Goal: Task Accomplishment & Management: Use online tool/utility

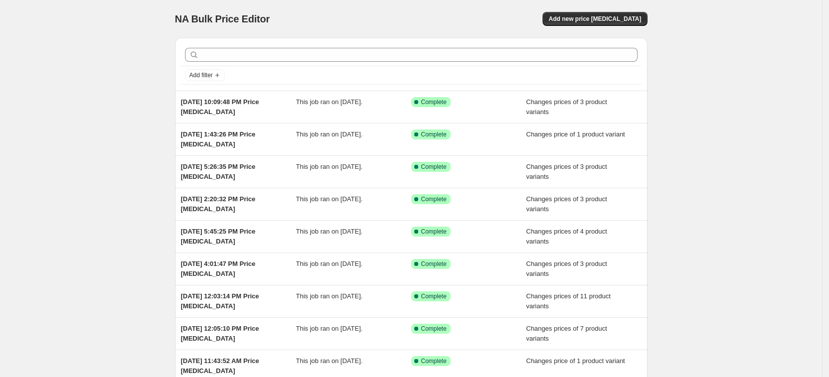
click at [579, 8] on div "NA Bulk Price Editor. This page is ready NA Bulk Price Editor Add new price [ME…" at bounding box center [411, 19] width 473 height 38
click at [583, 23] on button "Add new price [MEDICAL_DATA]" at bounding box center [595, 19] width 104 height 14
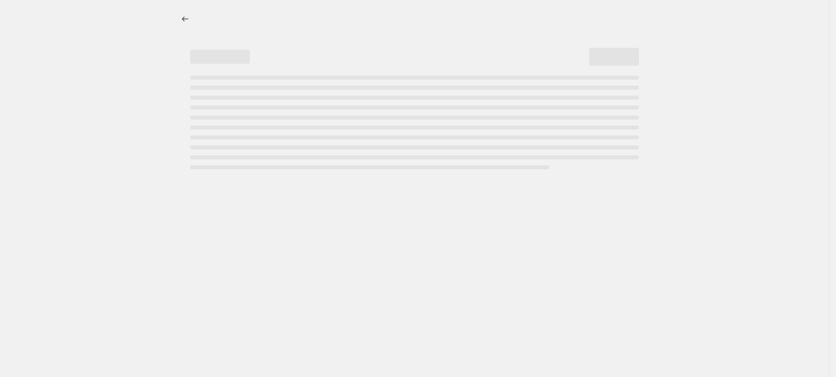
select select "percentage"
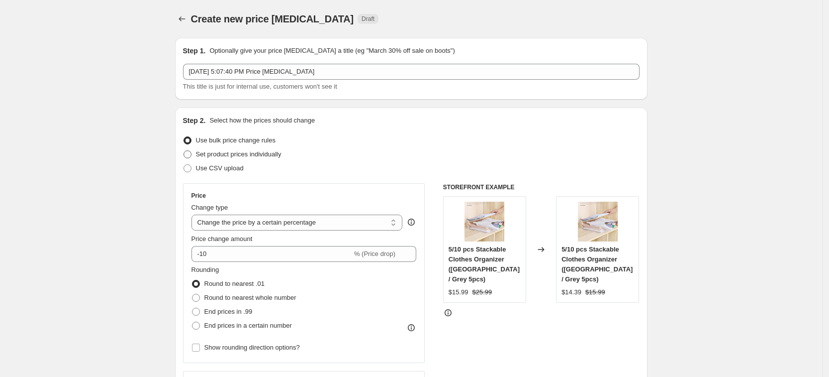
click at [256, 160] on label "Set product prices individually" at bounding box center [232, 154] width 99 height 14
click at [184, 151] on input "Set product prices individually" at bounding box center [184, 150] width 0 height 0
radio input "true"
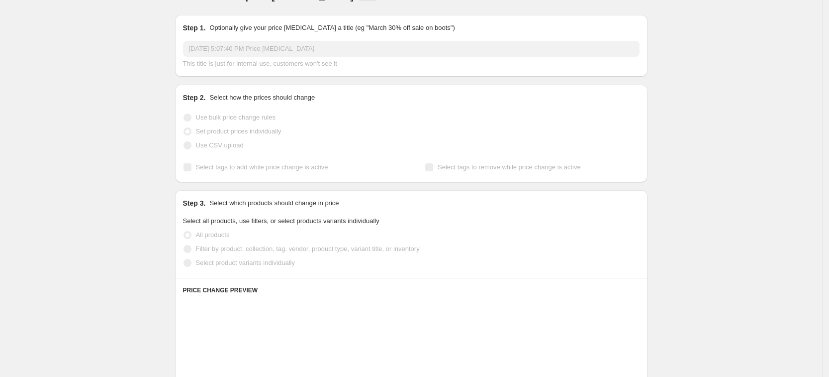
scroll to position [62, 0]
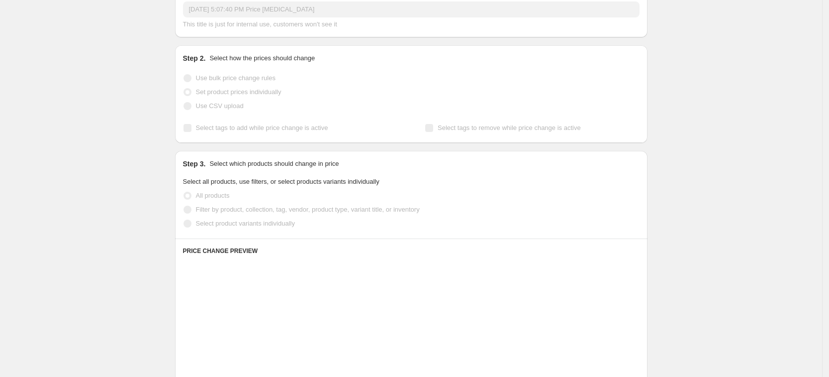
click at [276, 224] on span "Select product variants individually" at bounding box center [245, 222] width 99 height 7
click at [184, 220] on input "Select product variants individually" at bounding box center [184, 219] width 0 height 0
radio input "true"
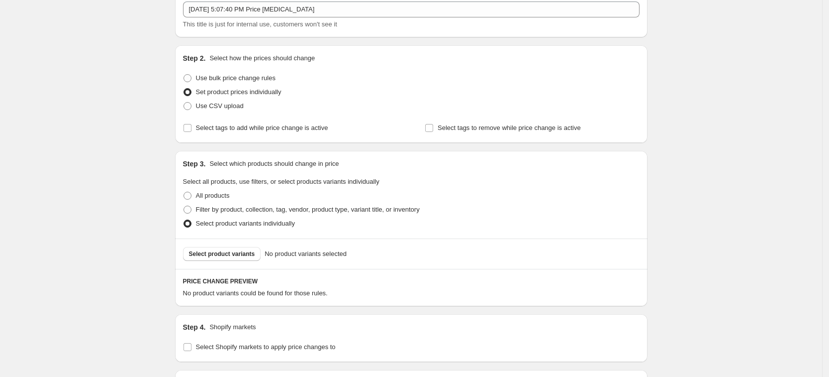
click at [249, 254] on span "Select product variants" at bounding box center [222, 254] width 66 height 8
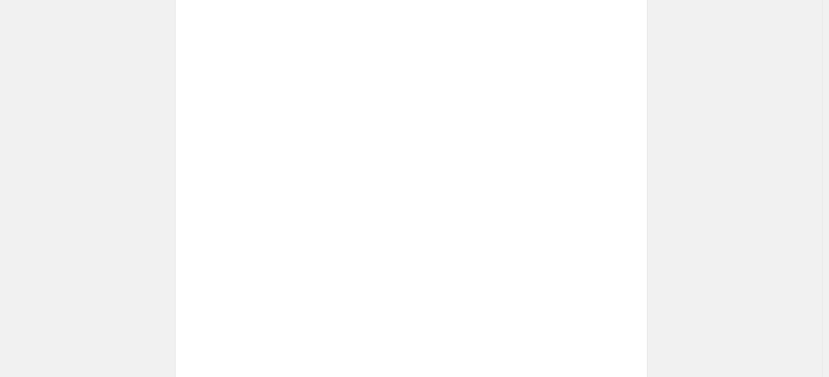
scroll to position [498, 0]
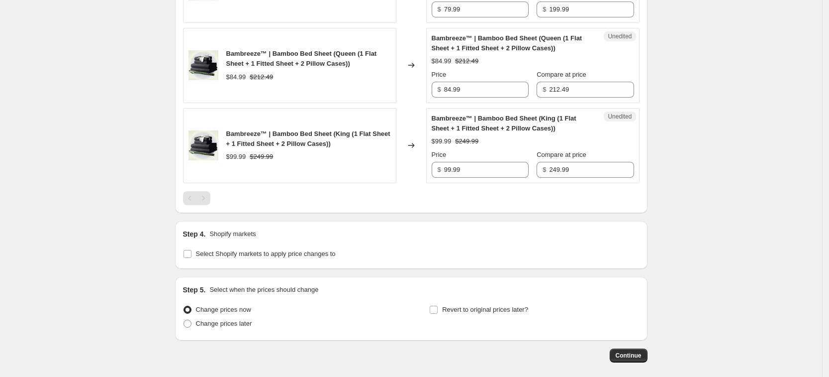
click at [243, 264] on div "Step 4. Shopify markets Select Shopify markets to apply price changes to" at bounding box center [411, 245] width 473 height 48
click at [248, 251] on span "Select Shopify markets to apply price changes to" at bounding box center [266, 253] width 140 height 7
click at [192, 251] on input "Select Shopify markets to apply price changes to" at bounding box center [188, 254] width 8 height 8
checkbox input "true"
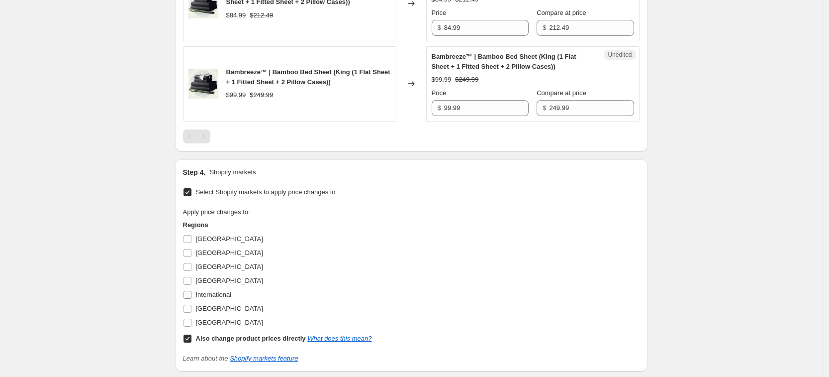
scroll to position [560, 0]
click at [217, 281] on span "[GEOGRAPHIC_DATA]" at bounding box center [229, 279] width 67 height 7
click at [192, 281] on input "[GEOGRAPHIC_DATA]" at bounding box center [188, 280] width 8 height 8
checkbox input "true"
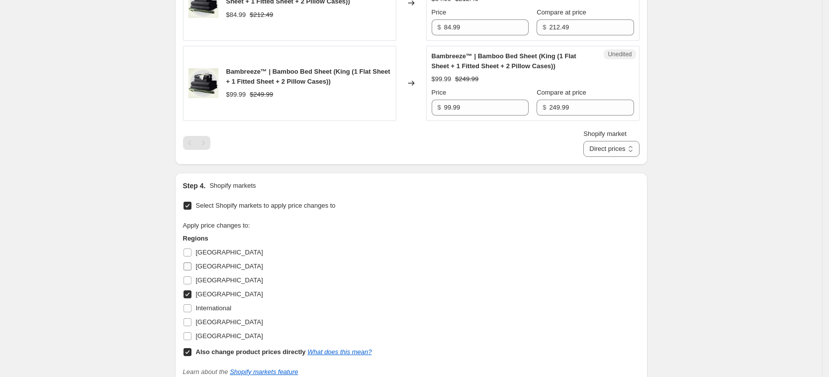
click at [214, 270] on span "[GEOGRAPHIC_DATA]" at bounding box center [229, 265] width 67 height 7
click at [192, 270] on input "[GEOGRAPHIC_DATA]" at bounding box center [188, 266] width 8 height 8
checkbox input "true"
click at [216, 275] on span "[GEOGRAPHIC_DATA]" at bounding box center [229, 280] width 67 height 10
click at [192, 276] on input "[GEOGRAPHIC_DATA]" at bounding box center [188, 280] width 8 height 8
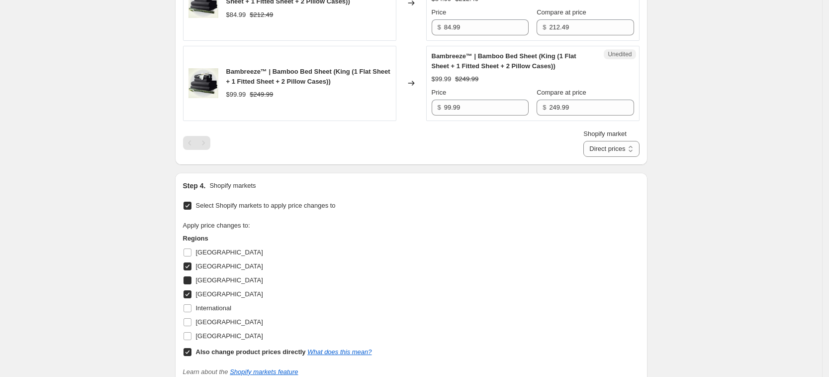
checkbox input "true"
click at [220, 267] on div "[GEOGRAPHIC_DATA]" at bounding box center [277, 266] width 189 height 14
click at [207, 267] on span "[GEOGRAPHIC_DATA]" at bounding box center [229, 265] width 67 height 7
click at [192, 267] on input "[GEOGRAPHIC_DATA]" at bounding box center [188, 266] width 8 height 8
checkbox input "false"
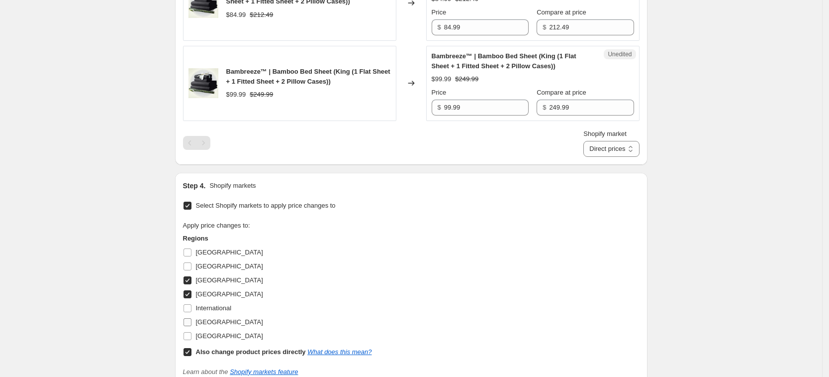
click at [227, 318] on span "[GEOGRAPHIC_DATA]" at bounding box center [229, 321] width 67 height 7
click at [192, 318] on input "[GEOGRAPHIC_DATA]" at bounding box center [188, 322] width 8 height 8
checkbox input "true"
click at [225, 332] on span "[GEOGRAPHIC_DATA]" at bounding box center [229, 335] width 67 height 7
click at [192, 332] on input "[GEOGRAPHIC_DATA]" at bounding box center [188, 336] width 8 height 8
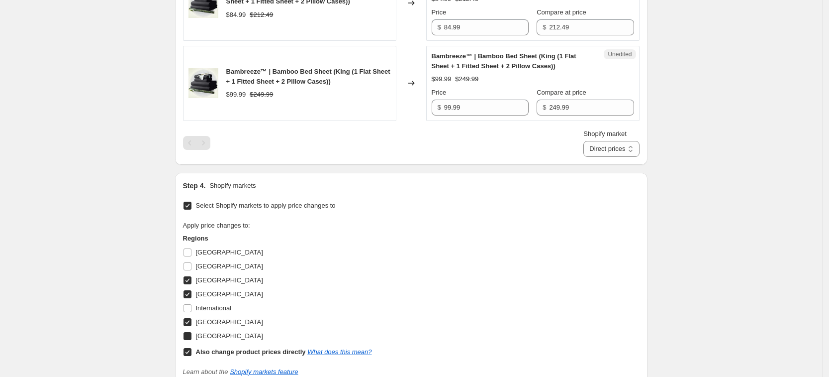
checkbox input "true"
click at [230, 348] on b "Also change product prices directly" at bounding box center [251, 351] width 110 height 7
click at [192, 348] on input "Also change product prices directly What does this mean?" at bounding box center [188, 352] width 8 height 8
checkbox input "false"
select select "13152354545"
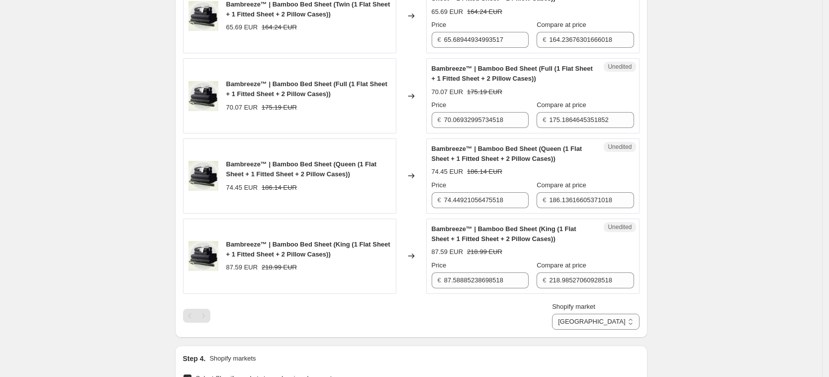
scroll to position [311, 0]
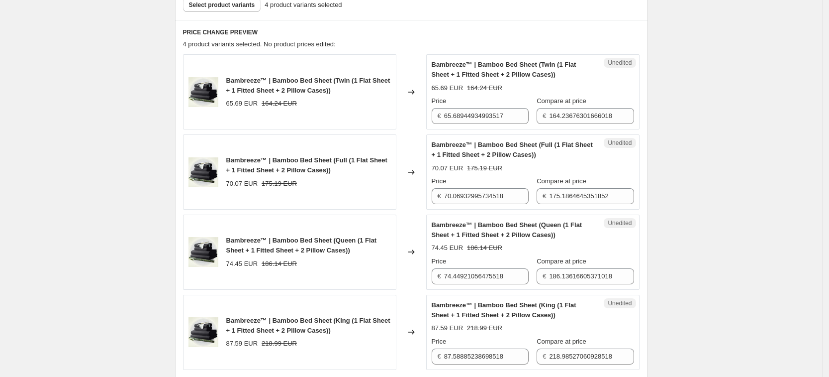
click at [486, 106] on div "Price € 65.68944934993517" at bounding box center [480, 110] width 97 height 28
click at [482, 126] on div "Unedited Bambreeze™ | Bamboo Bed Sheet (Twin (1 Flat Sheet + 1 Fitted Sheet + 2…" at bounding box center [532, 91] width 213 height 75
click at [474, 115] on input "65.68944934993517" at bounding box center [486, 116] width 85 height 16
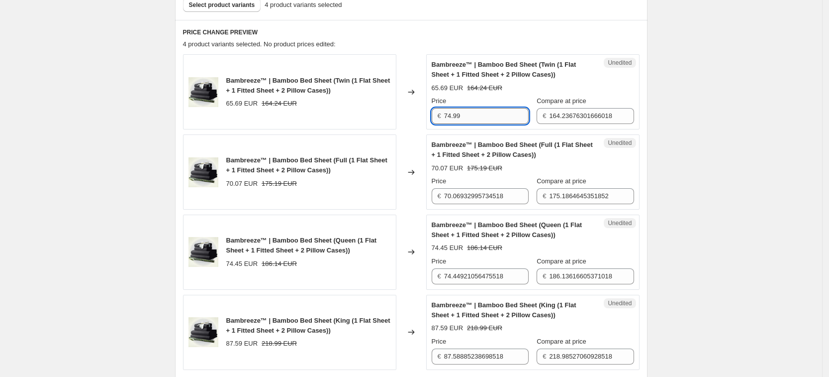
type input "74.99"
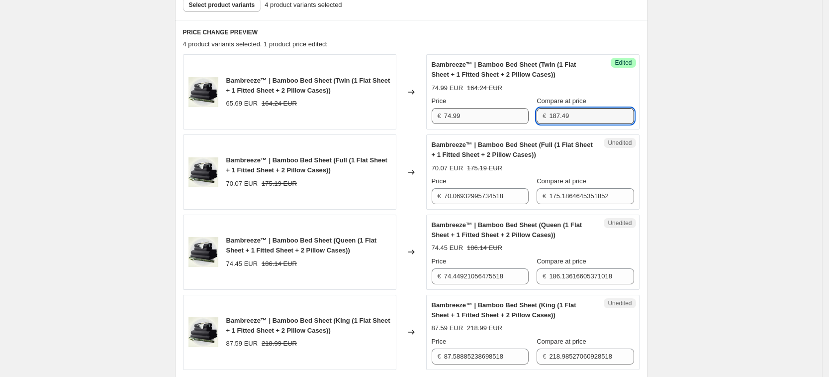
type input "187.49"
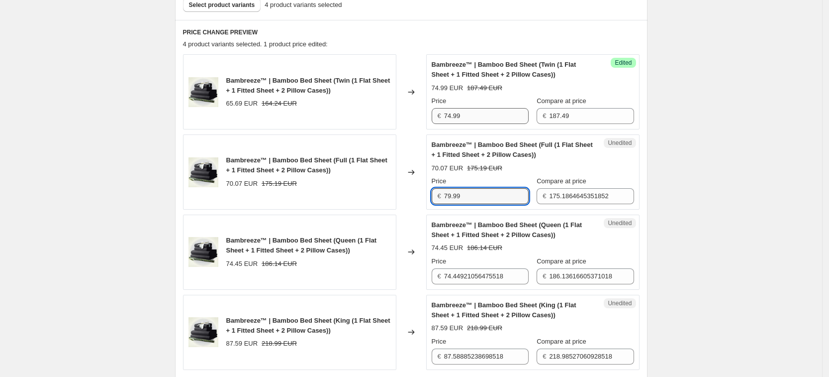
type input "79.99"
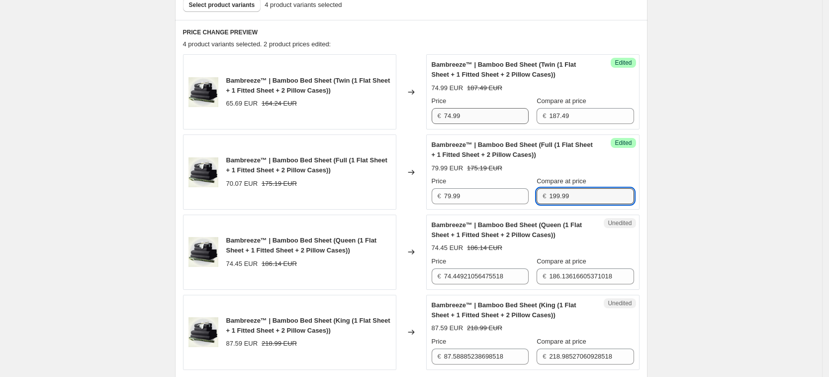
type input "199.99"
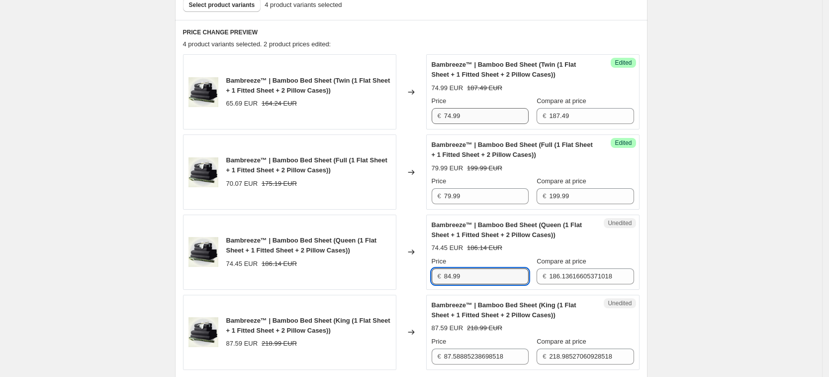
type input "84.99"
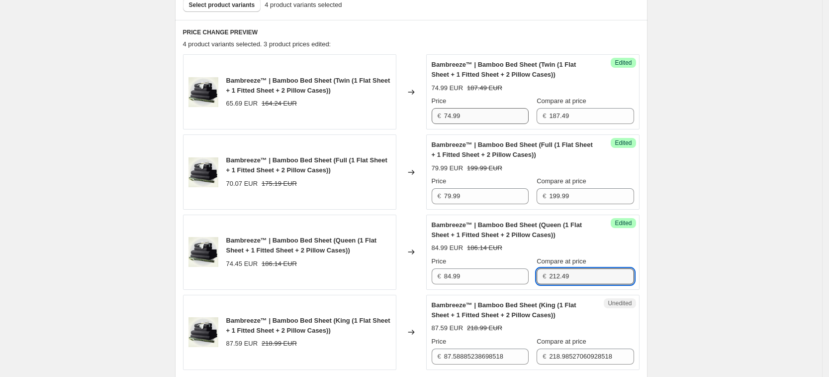
type input "212.49"
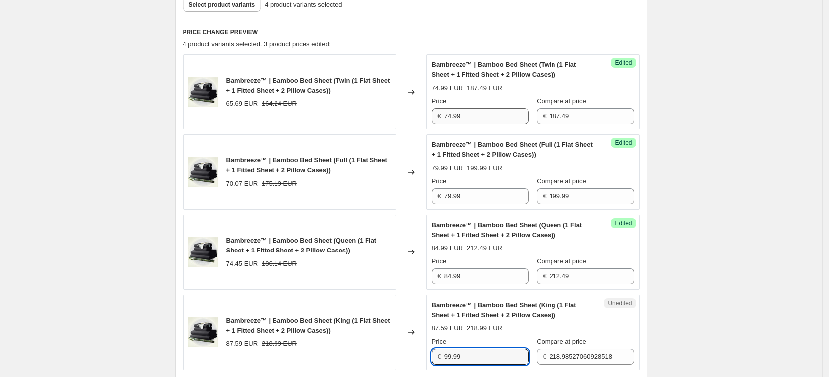
type input "99.99"
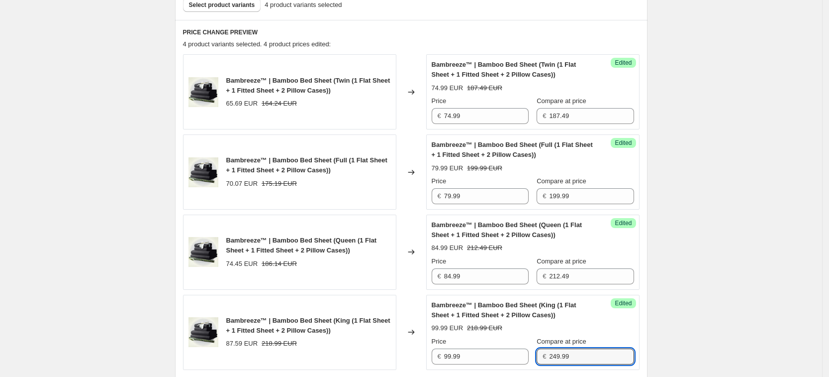
type input "249.99"
click at [757, 139] on div "Create new price [MEDICAL_DATA]. This page is ready Create new price [MEDICAL_D…" at bounding box center [411, 238] width 822 height 1099
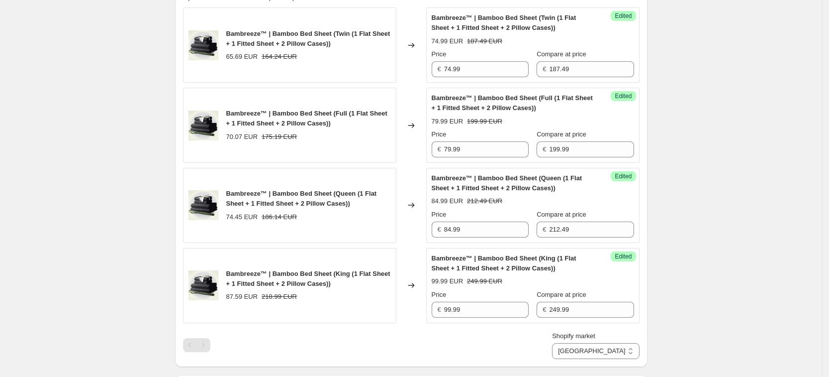
scroll to position [435, 0]
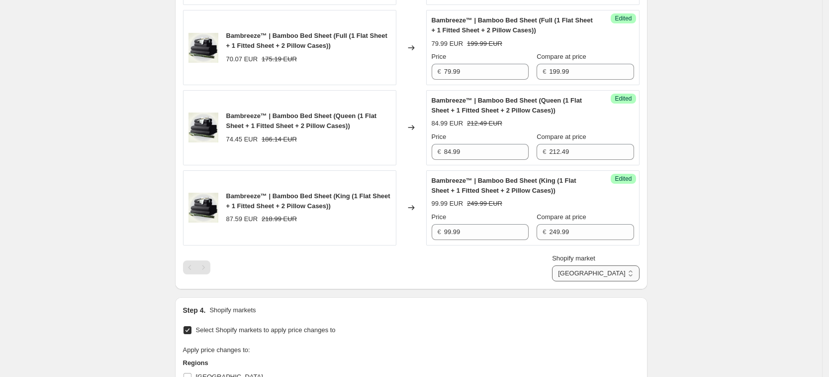
click at [639, 271] on select "[GEOGRAPHIC_DATA] [GEOGRAPHIC_DATA] [GEOGRAPHIC_DATA] [GEOGRAPHIC_DATA]" at bounding box center [595, 273] width 87 height 16
select select "13152321777"
click at [597, 281] on select "[GEOGRAPHIC_DATA] [GEOGRAPHIC_DATA] [GEOGRAPHIC_DATA] [GEOGRAPHIC_DATA]" at bounding box center [595, 273] width 87 height 16
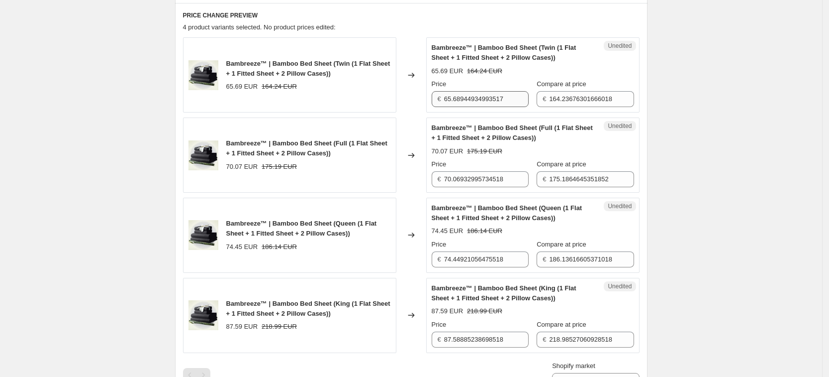
scroll to position [311, 0]
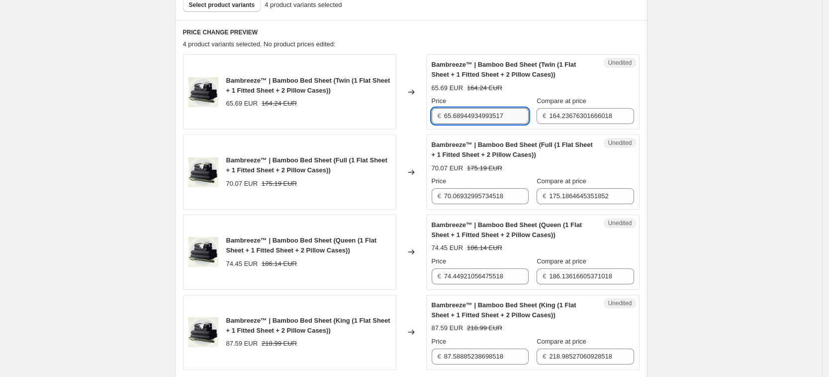
click at [497, 119] on input "65.68944934993517" at bounding box center [486, 116] width 85 height 16
type input "74.99"
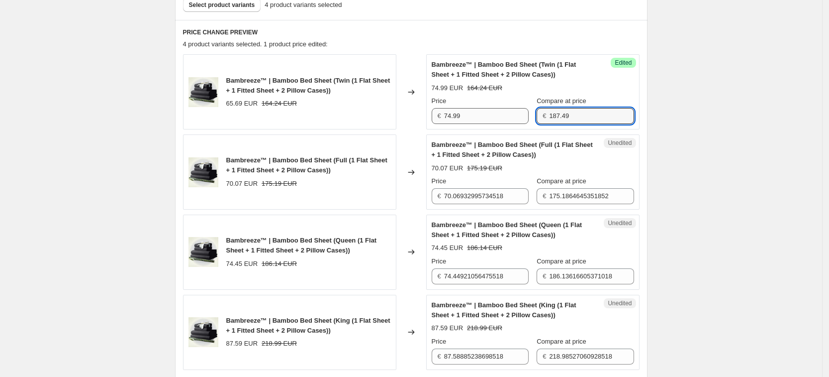
type input "187.49"
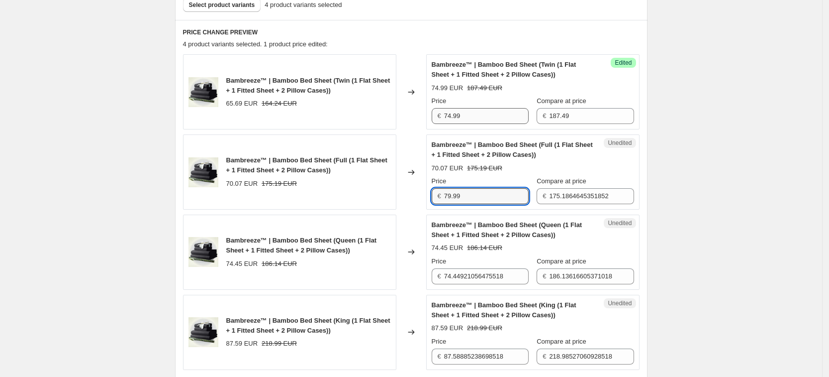
type input "79.99"
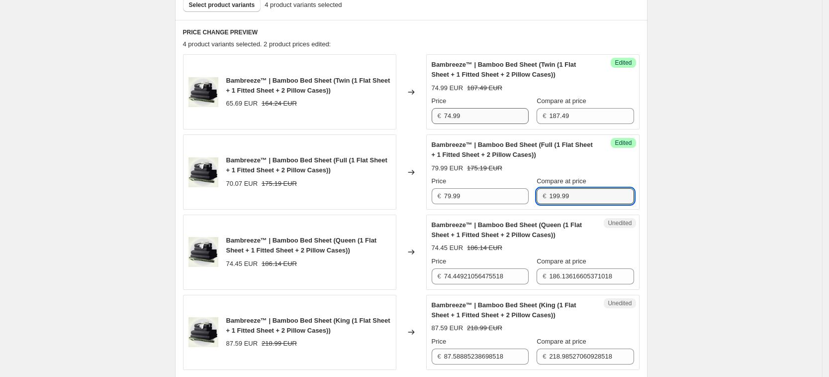
type input "199.99"
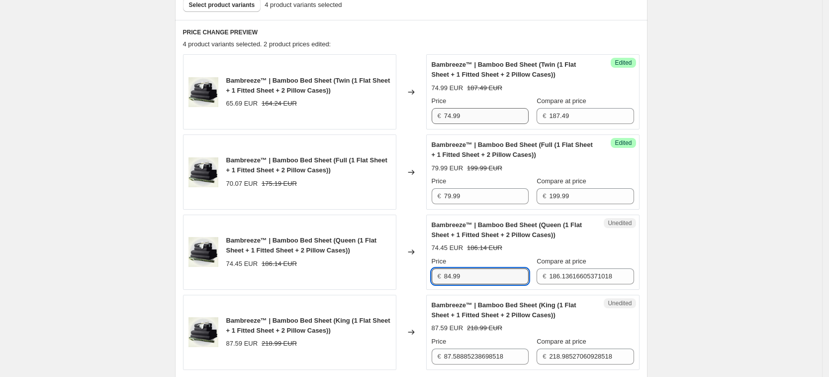
type input "84.99"
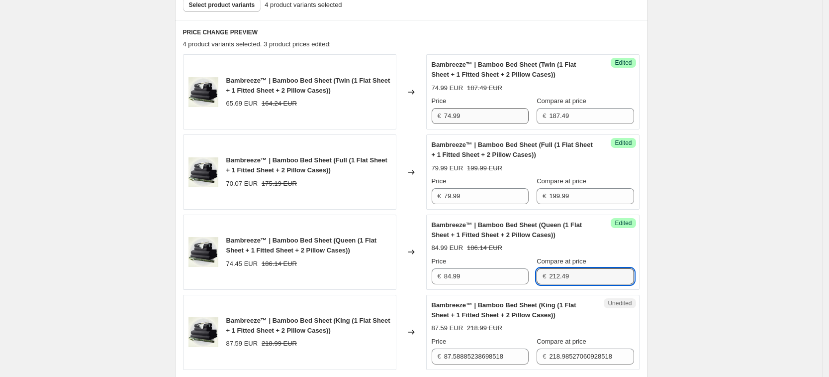
type input "212.49"
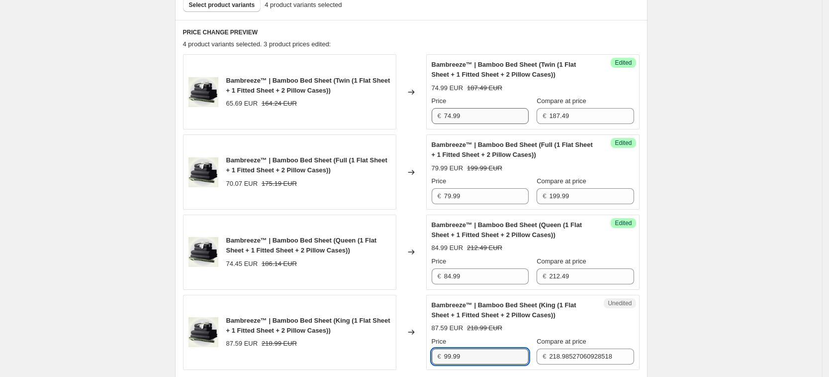
type input "99.99"
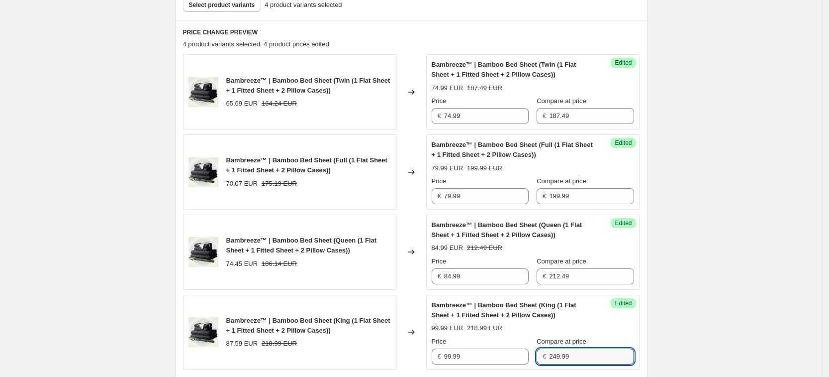
scroll to position [0, 0]
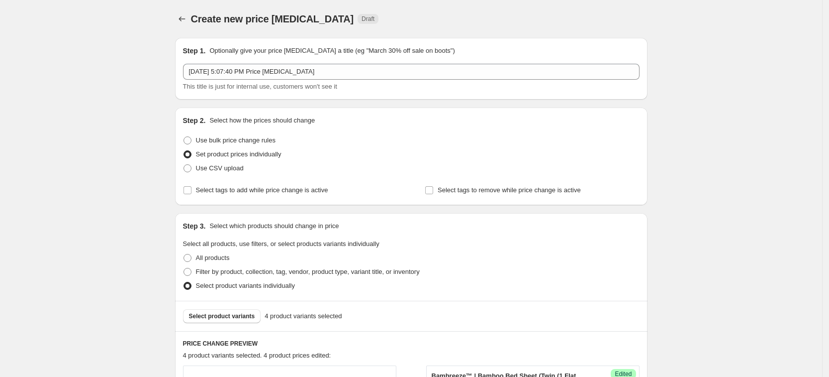
type input "249.99"
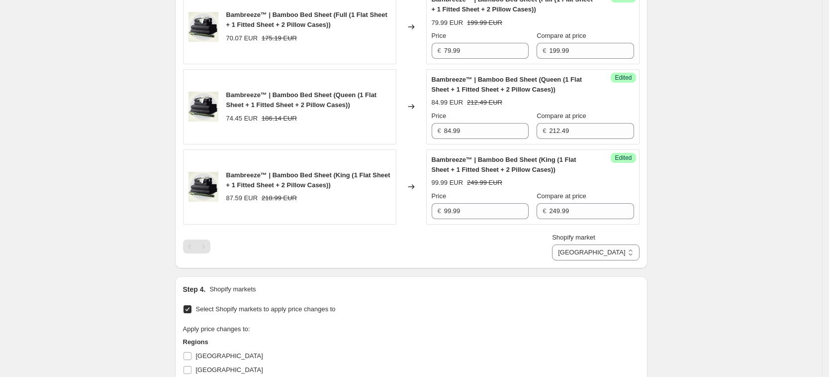
scroll to position [560, 0]
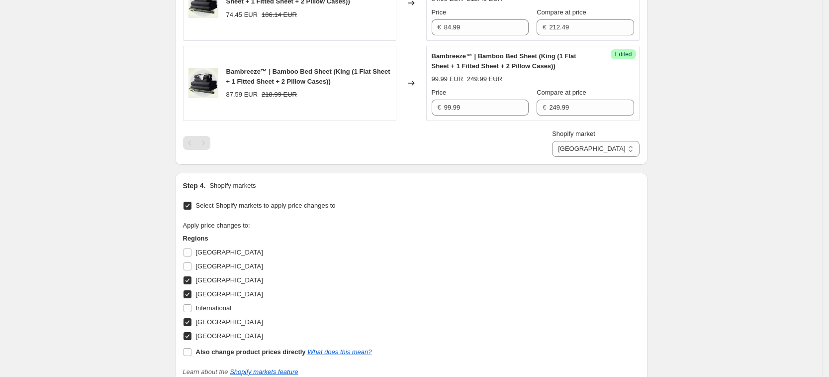
click at [628, 153] on select "[GEOGRAPHIC_DATA] [GEOGRAPHIC_DATA] [GEOGRAPHIC_DATA] [GEOGRAPHIC_DATA]" at bounding box center [595, 149] width 87 height 16
select select "7501644017"
click at [576, 157] on select "[GEOGRAPHIC_DATA] [GEOGRAPHIC_DATA] [GEOGRAPHIC_DATA] [GEOGRAPHIC_DATA]" at bounding box center [595, 149] width 87 height 16
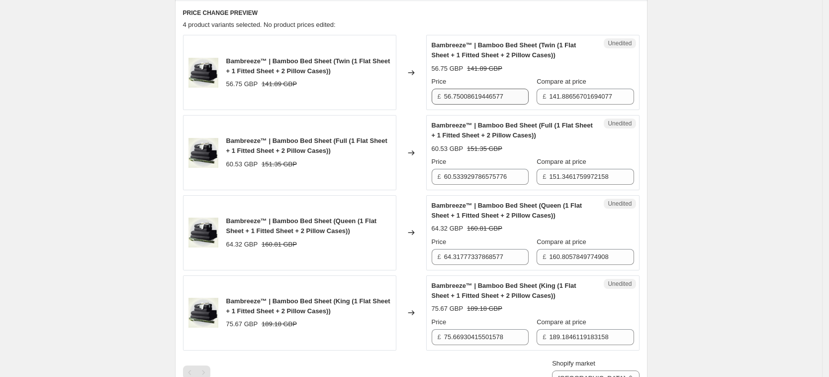
scroll to position [311, 0]
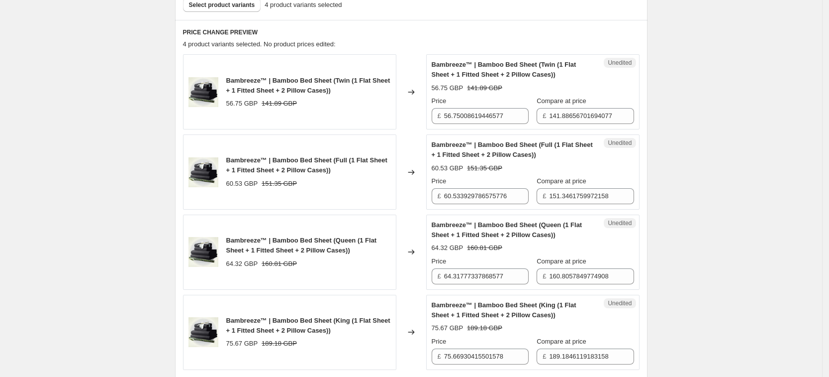
click at [489, 124] on div "Unedited Bambreeze™ | Bamboo Bed Sheet (Twin (1 Flat Sheet + 1 Fitted Sheet + 2…" at bounding box center [532, 91] width 213 height 75
click at [487, 125] on div "Unedited Bambreeze™ | Bamboo Bed Sheet (Twin (1 Flat Sheet + 1 Fitted Sheet + 2…" at bounding box center [532, 91] width 213 height 75
click at [487, 118] on input "56.75008619446577" at bounding box center [486, 116] width 85 height 16
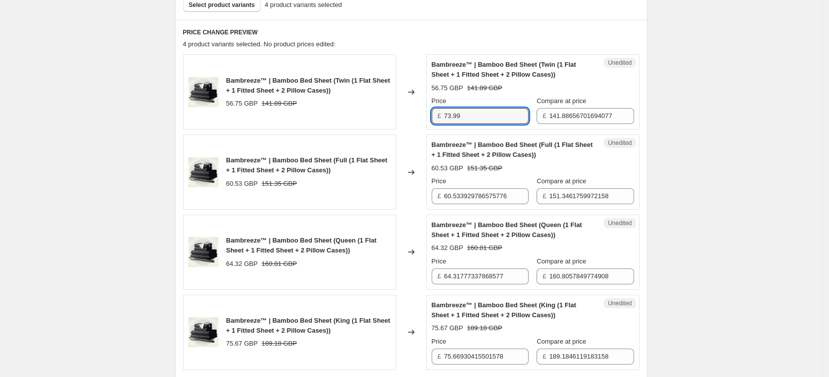
type input "73.99"
click at [693, 156] on div "Create new price [MEDICAL_DATA]. This page is ready Create new price [MEDICAL_D…" at bounding box center [411, 238] width 822 height 1099
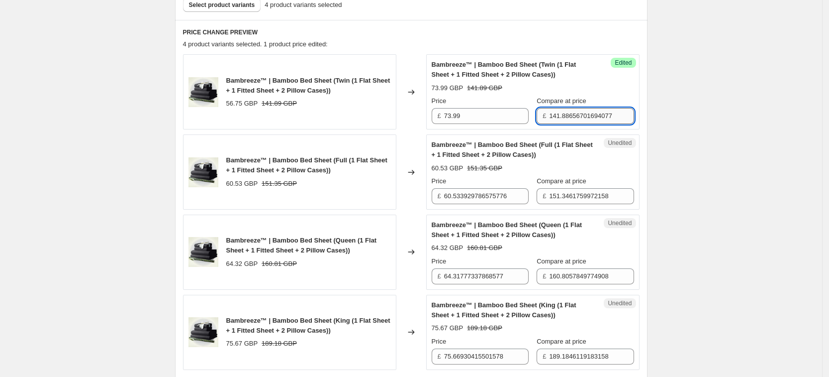
click at [590, 117] on input "141.88656701694077" at bounding box center [591, 116] width 85 height 16
type input "159.49"
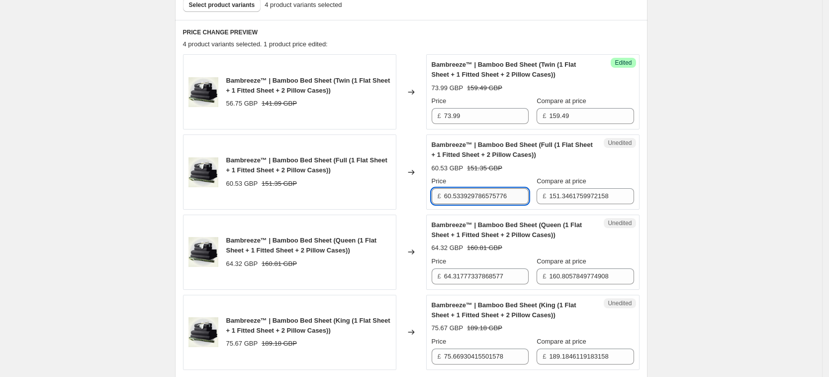
click at [482, 198] on input "60.533929786575776" at bounding box center [486, 196] width 85 height 16
click at [474, 202] on input "60.533929786575776" at bounding box center [486, 196] width 85 height 16
type input "67.99"
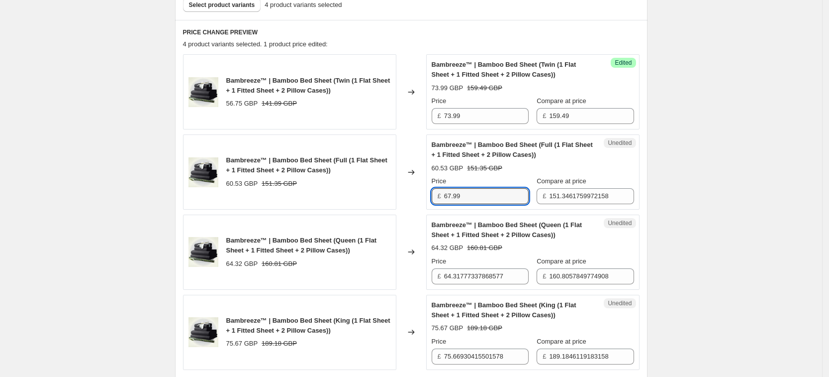
click at [671, 214] on div "Create new price [MEDICAL_DATA]. This page is ready Create new price [MEDICAL_D…" at bounding box center [411, 238] width 822 height 1099
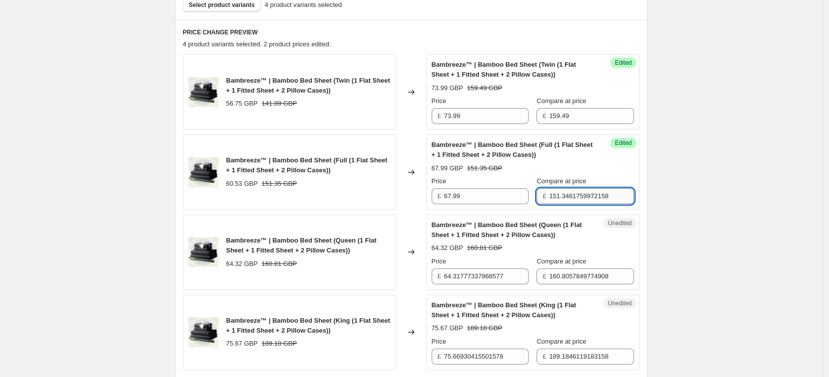
click at [570, 193] on input "151.3461759972158" at bounding box center [591, 196] width 85 height 16
type input "169.99"
click at [663, 224] on div "Create new price [MEDICAL_DATA]. This page is ready Create new price [MEDICAL_D…" at bounding box center [411, 238] width 822 height 1099
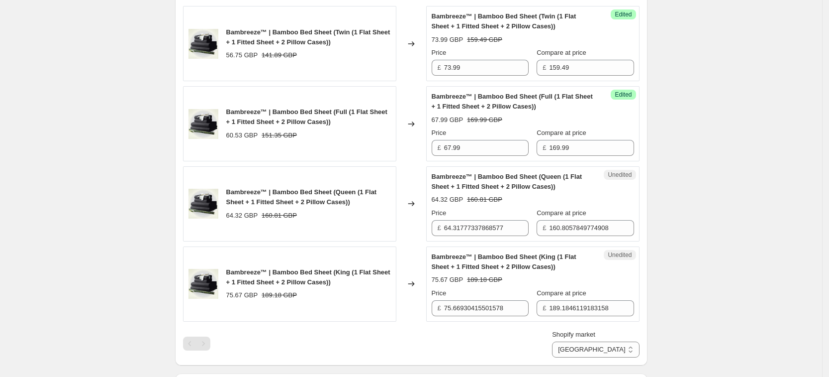
scroll to position [373, 0]
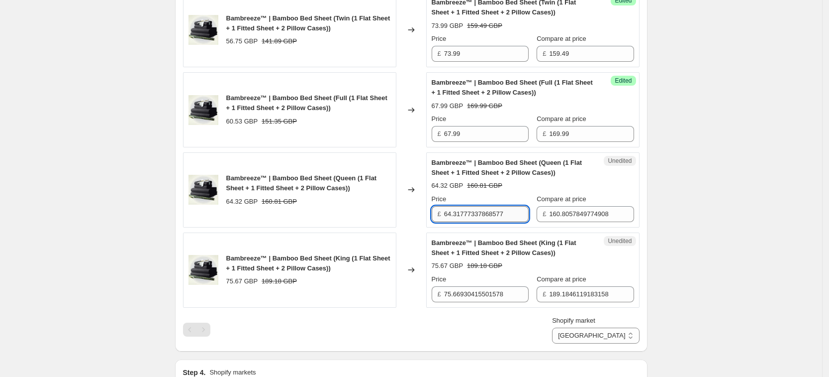
click at [485, 214] on input "64.31777337868577" at bounding box center [486, 214] width 85 height 16
click at [707, 222] on div "Create new price [MEDICAL_DATA]. This page is ready Create new price [MEDICAL_D…" at bounding box center [411, 176] width 822 height 1099
click at [450, 213] on input "74.99" at bounding box center [486, 214] width 85 height 16
click at [452, 216] on input "74.99" at bounding box center [486, 214] width 85 height 16
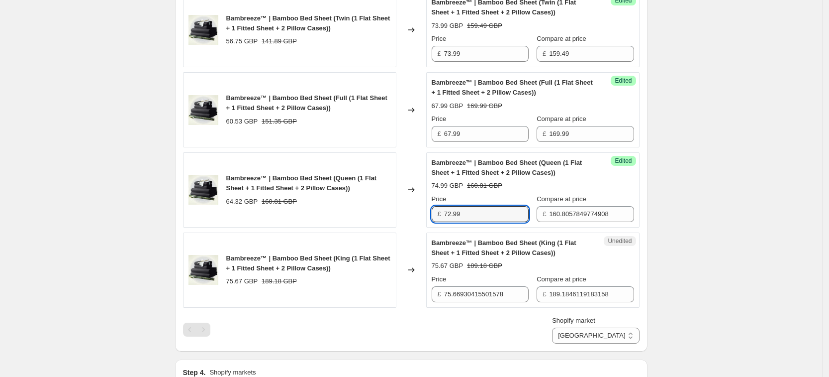
type input "72.99"
click at [714, 198] on div "Create new price [MEDICAL_DATA]. This page is ready Create new price [MEDICAL_D…" at bounding box center [411, 176] width 822 height 1099
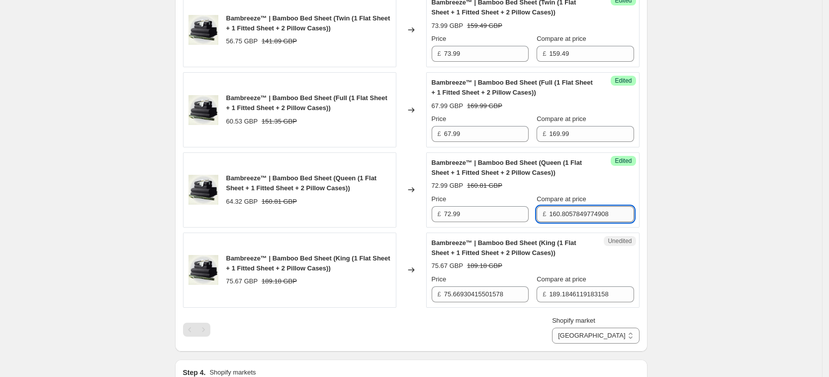
click at [577, 218] on input "160.8057849774908" at bounding box center [591, 214] width 85 height 16
type input "180.99"
click at [747, 230] on div "Create new price [MEDICAL_DATA]. This page is ready Create new price [MEDICAL_D…" at bounding box center [411, 176] width 822 height 1099
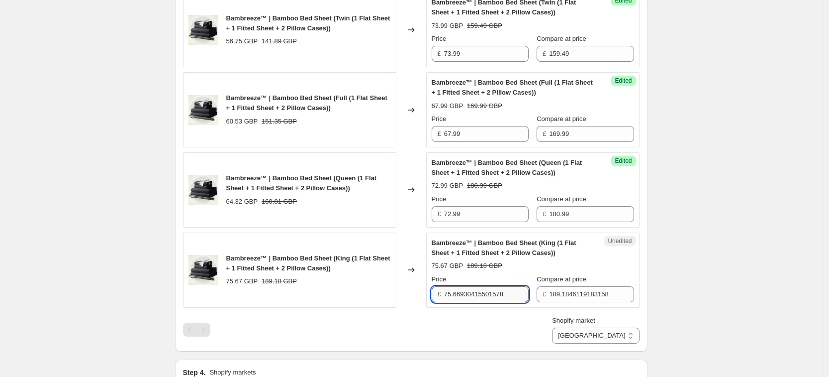
click at [524, 292] on input "75.66930415501578" at bounding box center [486, 294] width 85 height 16
type input "84.99"
click at [535, 310] on div "Bambreeze™ | Bamboo Bed Sheet (Twin (1 Flat Sheet + 1 Fitted Sheet + 2 Pillow C…" at bounding box center [411, 167] width 457 height 351
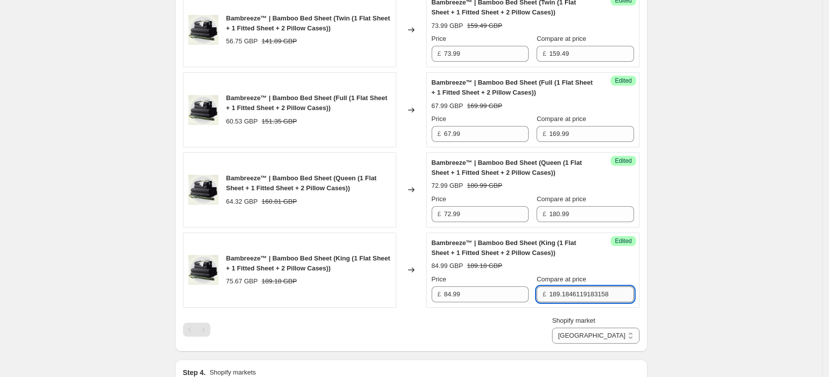
click at [574, 294] on input "189.1846119183158" at bounding box center [591, 294] width 85 height 16
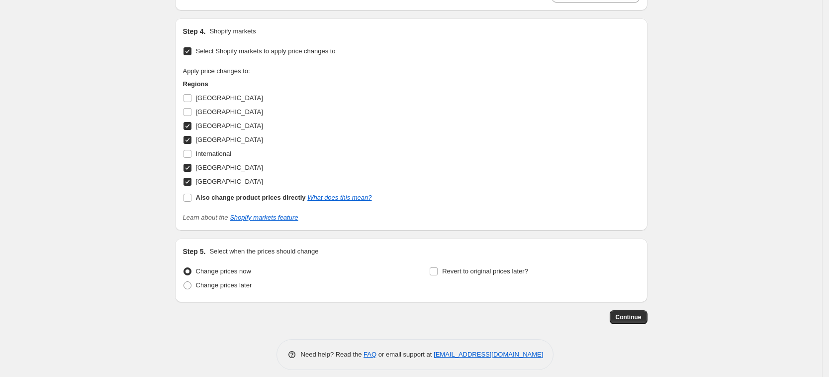
scroll to position [722, 0]
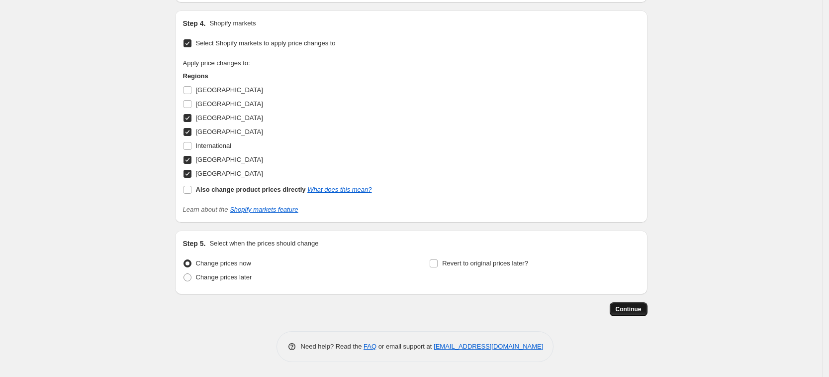
type input "212.49"
click at [623, 302] on button "Continue" at bounding box center [629, 309] width 38 height 14
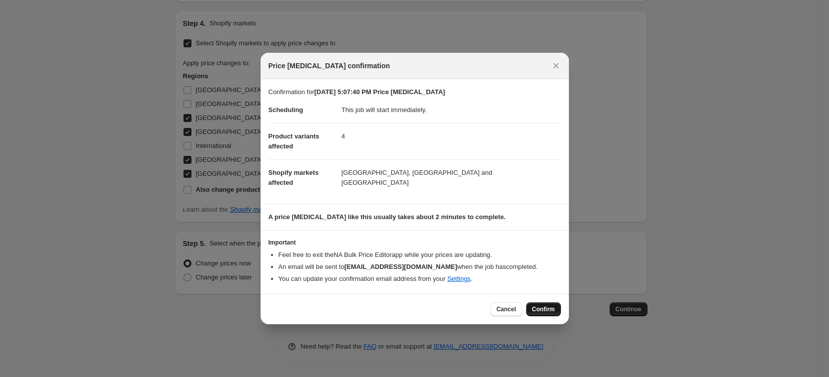
click at [533, 306] on span "Confirm" at bounding box center [543, 309] width 23 height 8
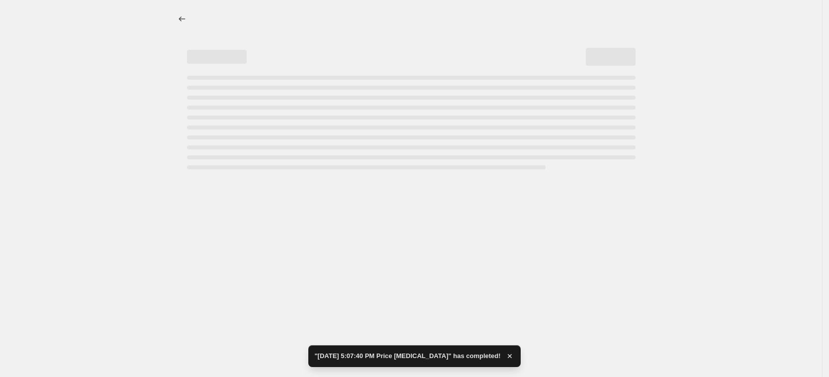
select select "7501644017"
